Goal: Task Accomplishment & Management: Manage account settings

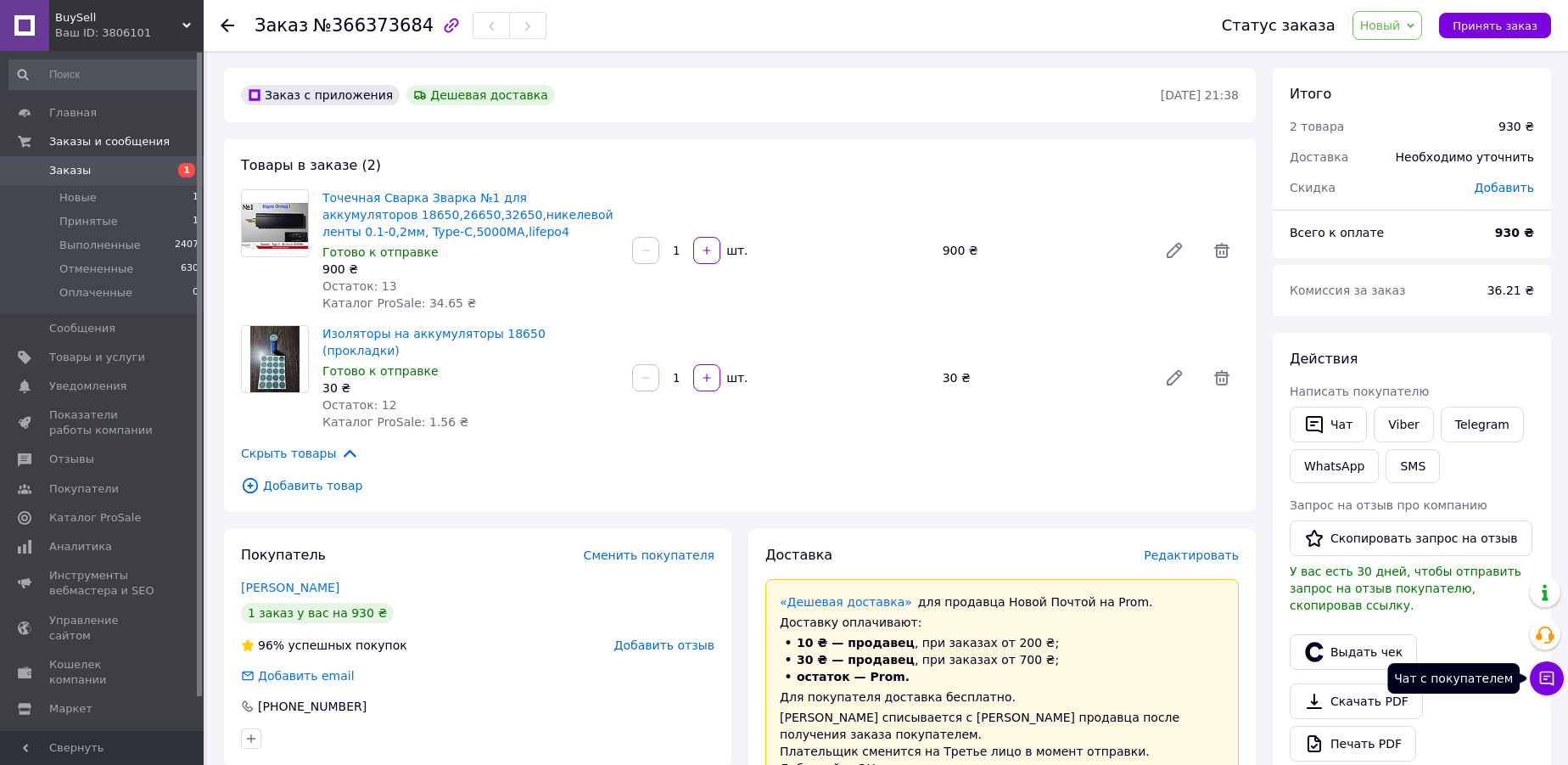
click at [1550, 676] on icon at bounding box center [1547, 677] width 17 height 17
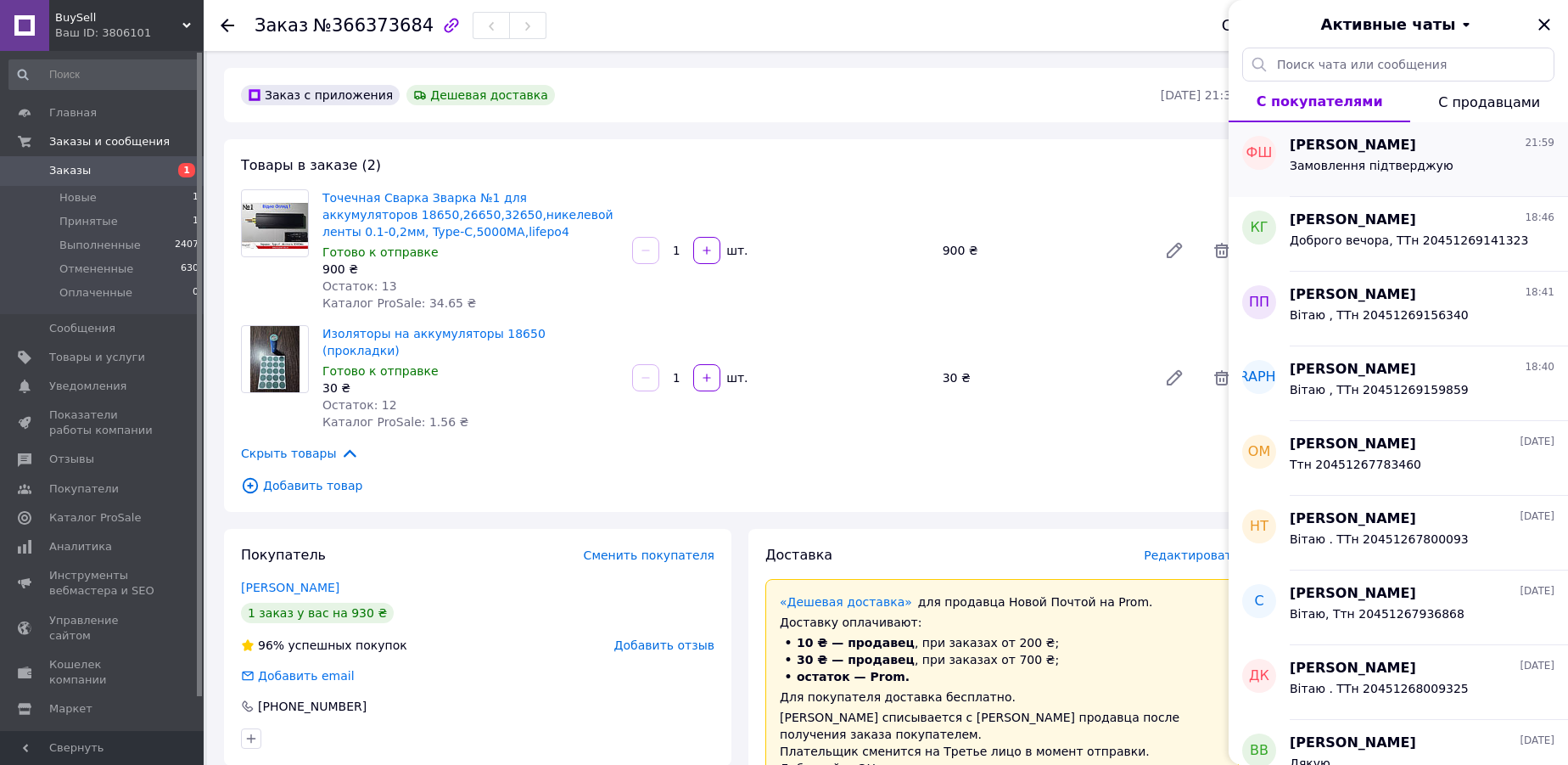
click at [1373, 165] on span "Замовлення підтверджую" at bounding box center [1371, 165] width 164 height 14
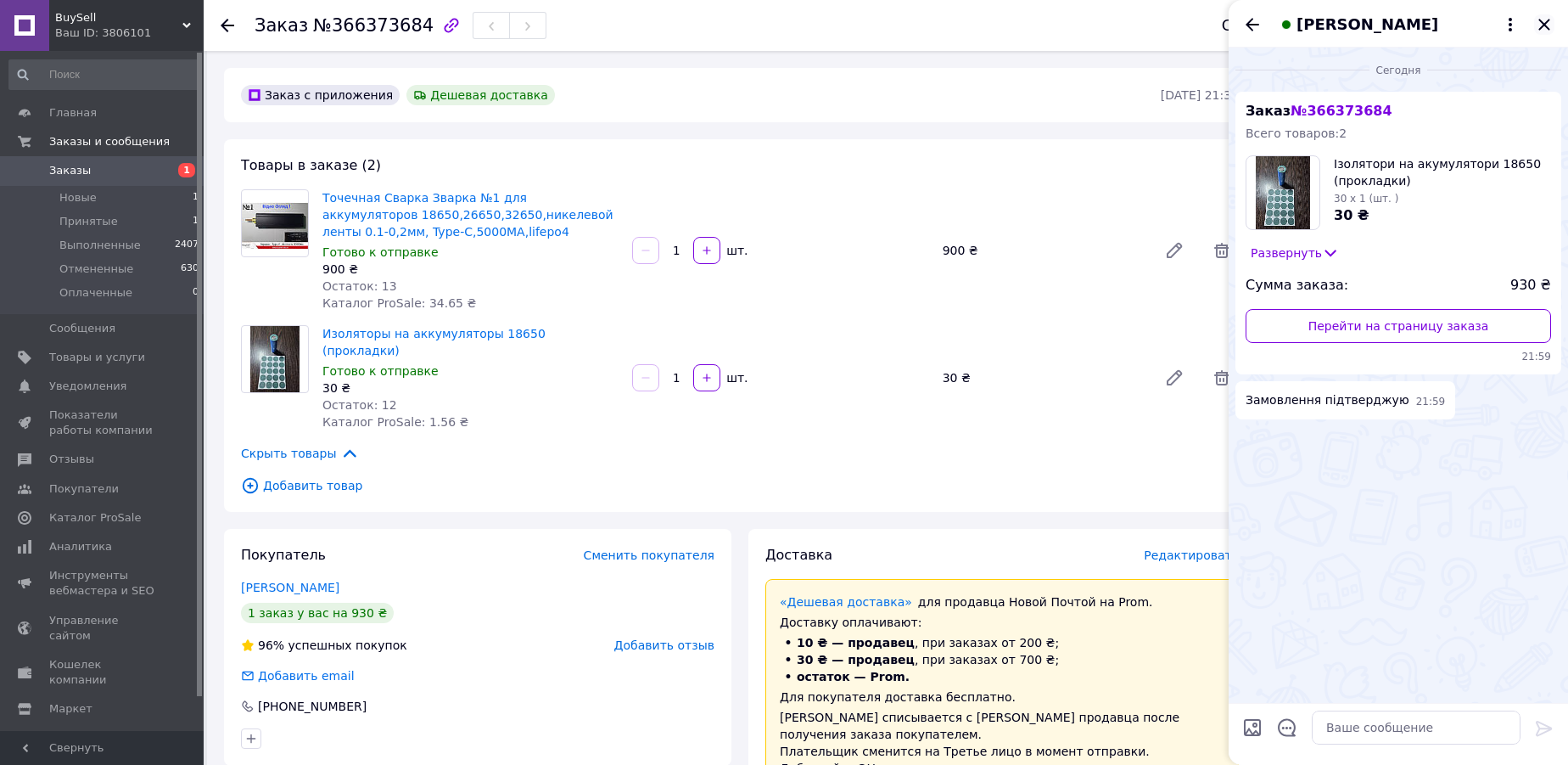
click at [1548, 22] on icon "Закрыть" at bounding box center [1544, 24] width 20 height 20
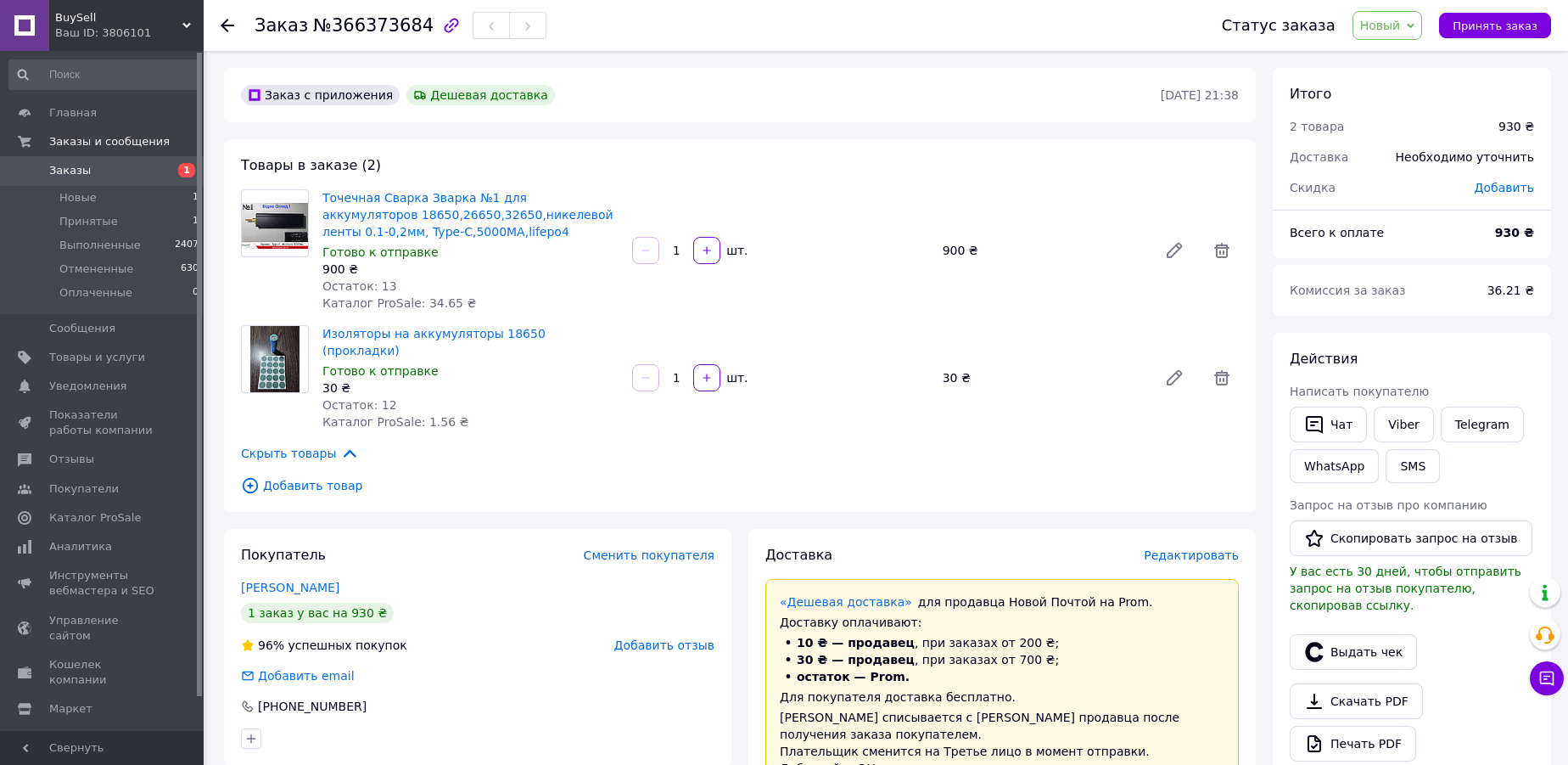
click at [1399, 18] on span "Новый" at bounding box center [1381, 25] width 41 height 14
click at [1387, 61] on li "Принят" at bounding box center [1399, 59] width 90 height 25
click at [229, 24] on use at bounding box center [228, 25] width 14 height 14
